Goal: Transaction & Acquisition: Purchase product/service

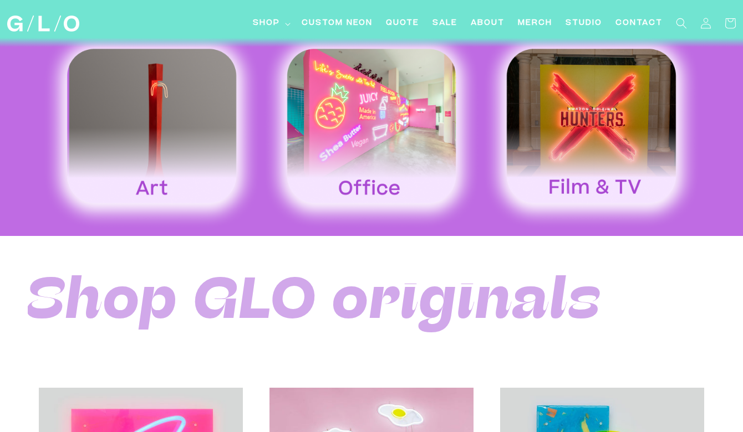
scroll to position [1911, 0]
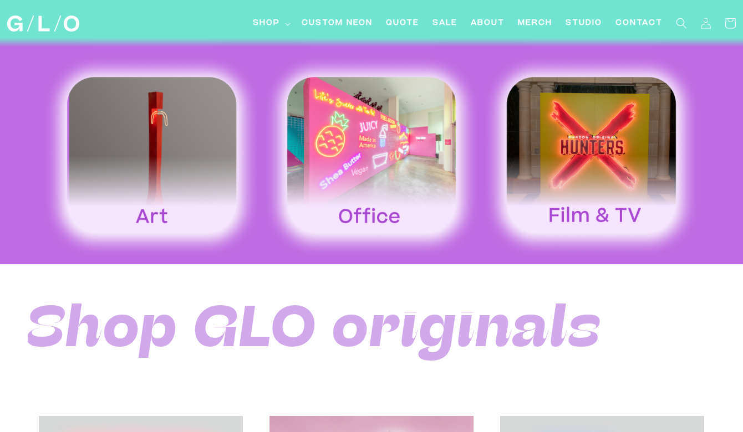
click at [570, 125] on img at bounding box center [591, 156] width 220 height 205
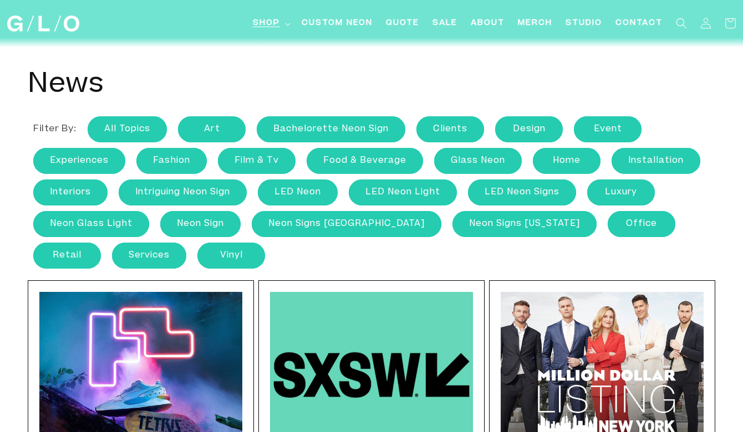
click at [270, 22] on span "Shop" at bounding box center [266, 24] width 27 height 12
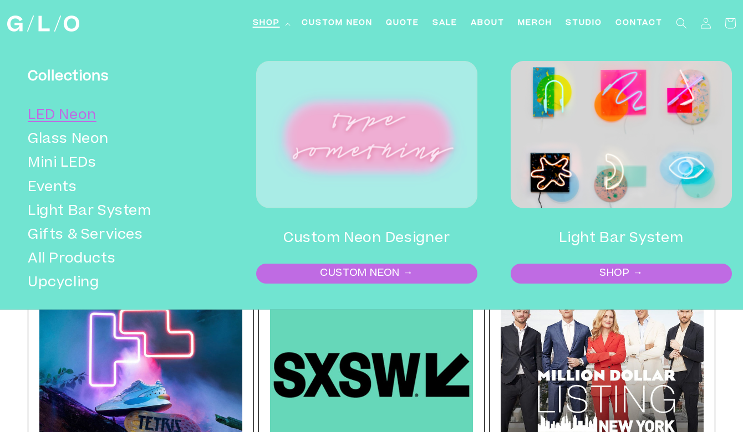
click at [74, 120] on link "LED Neon" at bounding box center [123, 116] width 190 height 24
